Goal: Transaction & Acquisition: Book appointment/travel/reservation

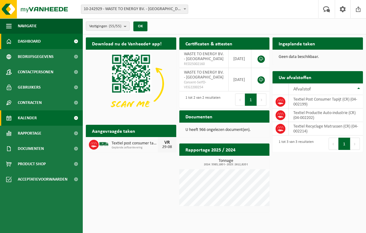
click at [29, 118] on span "Kalender" at bounding box center [27, 117] width 19 height 15
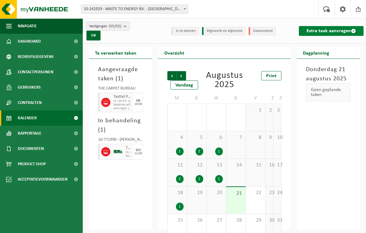
click at [341, 29] on link "Extra taak aanvragen" at bounding box center [331, 31] width 65 height 10
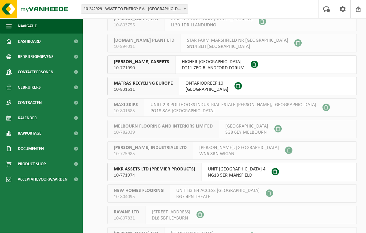
scroll to position [842, 0]
click at [199, 89] on span "3565 BD Utrecht" at bounding box center [207, 90] width 43 height 6
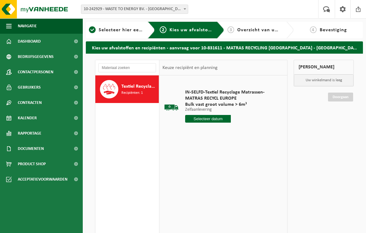
click at [218, 116] on input "text" at bounding box center [208, 119] width 46 height 8
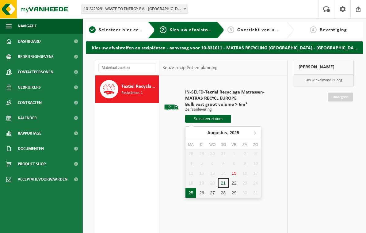
click at [191, 194] on div "25" at bounding box center [191, 193] width 11 height 10
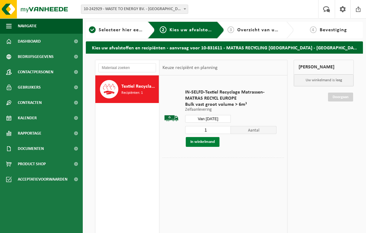
click at [210, 139] on button "In winkelmand" at bounding box center [203, 142] width 34 height 10
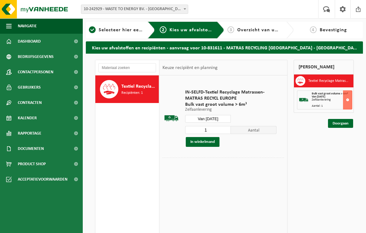
click at [224, 117] on input "Van 2025-08-25" at bounding box center [208, 119] width 46 height 8
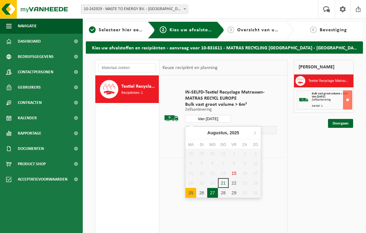
click at [214, 195] on div "27" at bounding box center [212, 193] width 11 height 10
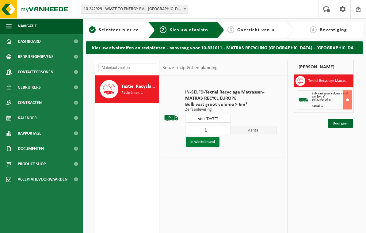
click at [213, 143] on button "In winkelmand" at bounding box center [203, 142] width 34 height 10
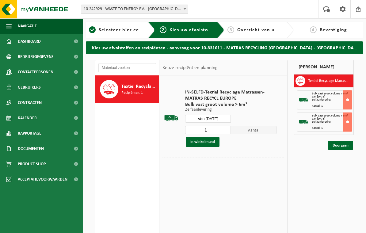
click at [224, 118] on input "Van 2025-08-27" at bounding box center [208, 119] width 46 height 8
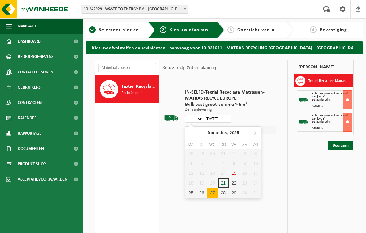
click at [204, 195] on div "26" at bounding box center [201, 193] width 11 height 10
type input "Van 2025-08-26"
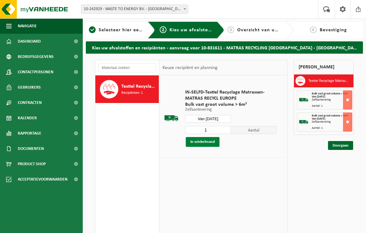
click at [211, 146] on button "In winkelmand" at bounding box center [203, 142] width 34 height 10
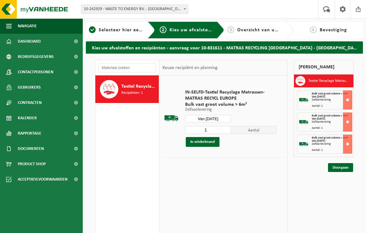
click at [349, 177] on div "Mijn winkelmand Textiel Recyclage Matrassen (CR) Bulk vast groot volume > 6m³ V…" at bounding box center [324, 167] width 66 height 215
click at [348, 165] on link "Doorgaan" at bounding box center [340, 167] width 25 height 9
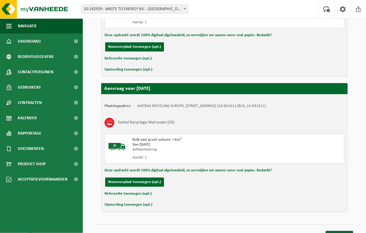
scroll to position [291, 0]
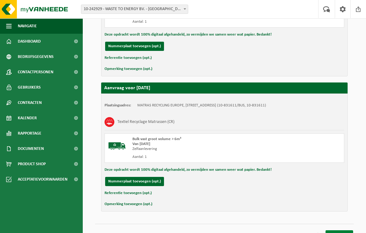
click at [345, 233] on link "Bevestigen" at bounding box center [340, 234] width 28 height 9
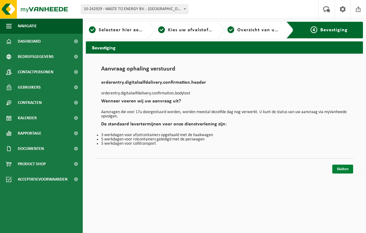
click at [348, 168] on link "Sluiten" at bounding box center [343, 169] width 21 height 9
